Goal: Information Seeking & Learning: Learn about a topic

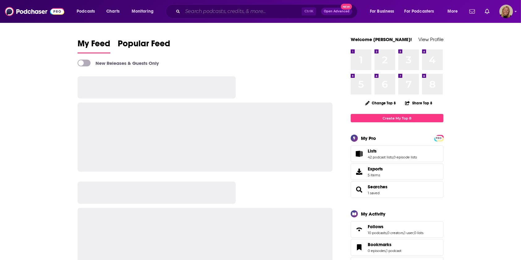
click at [208, 14] on input "Search podcasts, credits, & more..." at bounding box center [242, 11] width 119 height 10
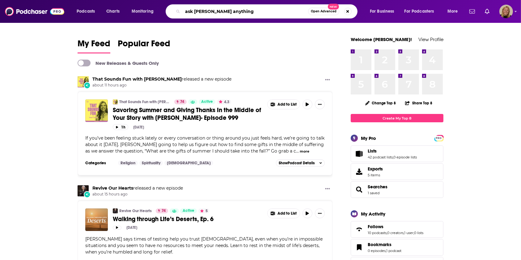
type input "ask [PERSON_NAME] anything"
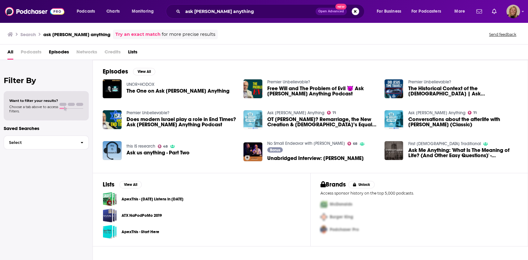
click at [253, 113] on img "OT Wright? Remarriage, the New Creation & God’s Equal Love" at bounding box center [252, 119] width 19 height 19
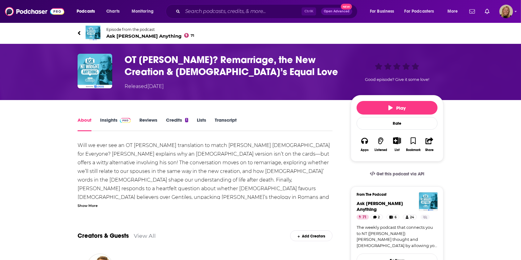
click at [151, 32] on span "Episode from the podcast Ask [PERSON_NAME] Anything 71" at bounding box center [150, 33] width 88 height 12
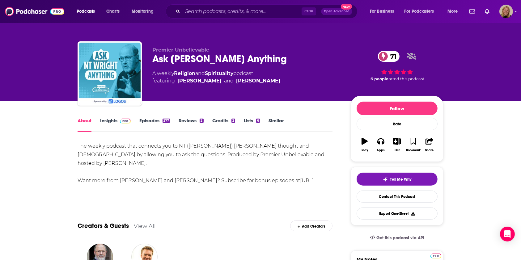
click at [112, 120] on link "Insights" at bounding box center [115, 125] width 31 height 14
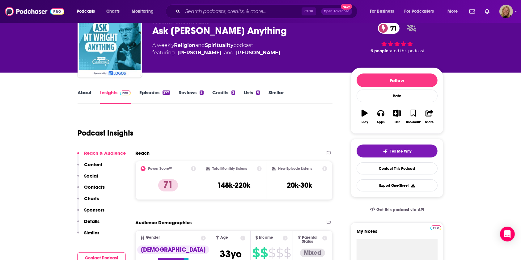
scroll to position [41, 0]
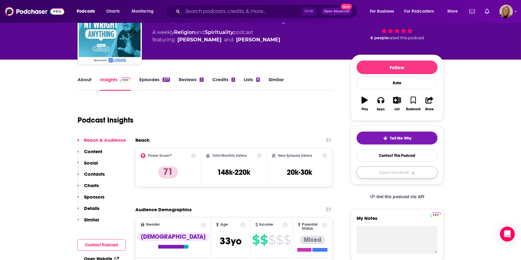
click at [397, 175] on button "Export One-Sheet" at bounding box center [397, 173] width 81 height 12
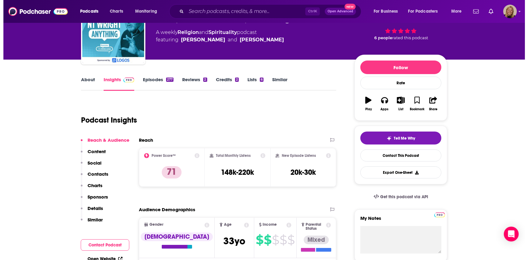
scroll to position [0, 0]
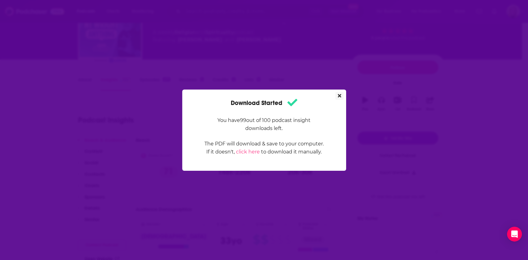
click at [338, 97] on icon "Close" at bounding box center [339, 95] width 3 height 5
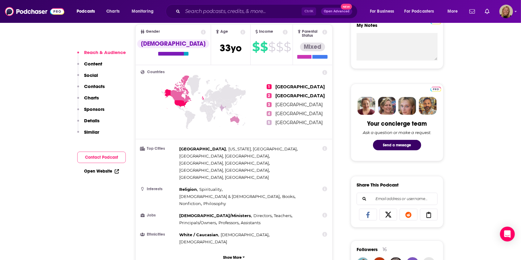
scroll to position [247, 0]
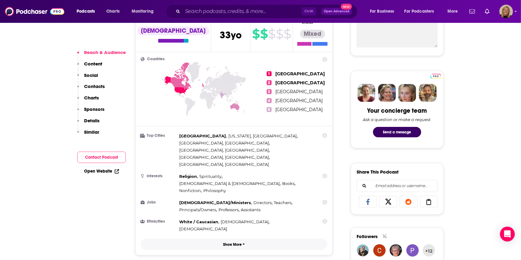
click at [233, 239] on button "Show More" at bounding box center [234, 244] width 187 height 11
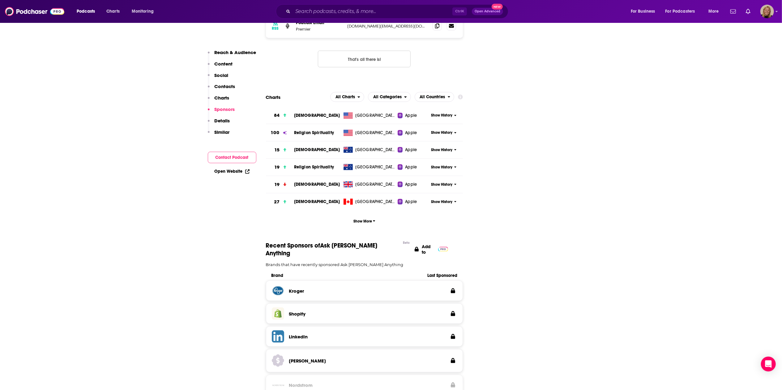
scroll to position [708, 0]
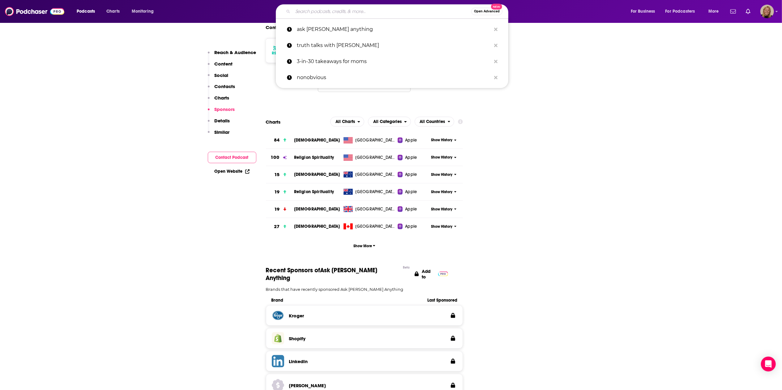
click at [320, 12] on input "Search podcasts, credits, & more..." at bounding box center [382, 11] width 178 height 10
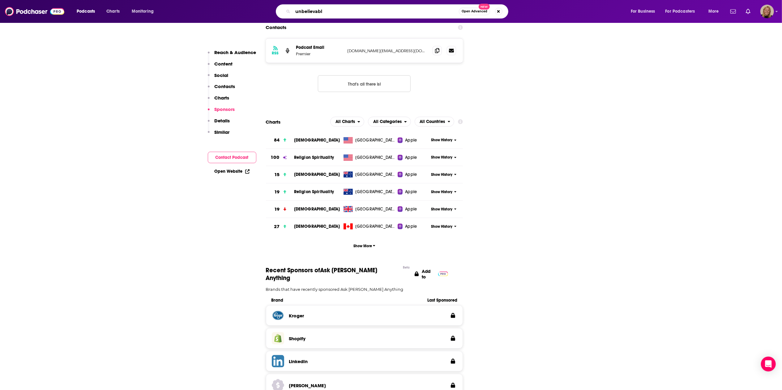
type input "unbelievable"
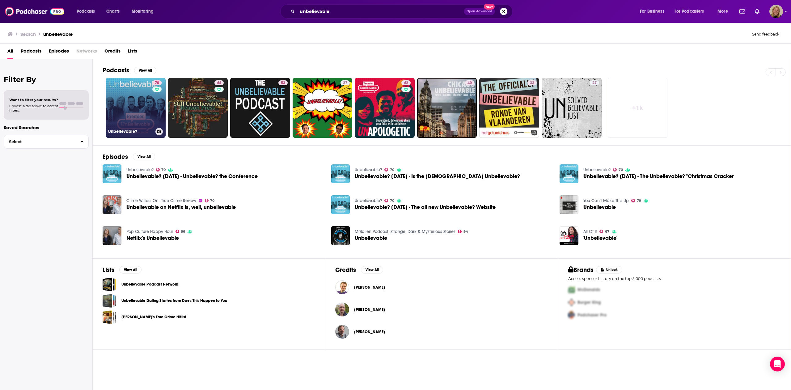
click at [129, 94] on link "70 Unbelievable?" at bounding box center [136, 108] width 60 height 60
